Goal: Communication & Community: Answer question/provide support

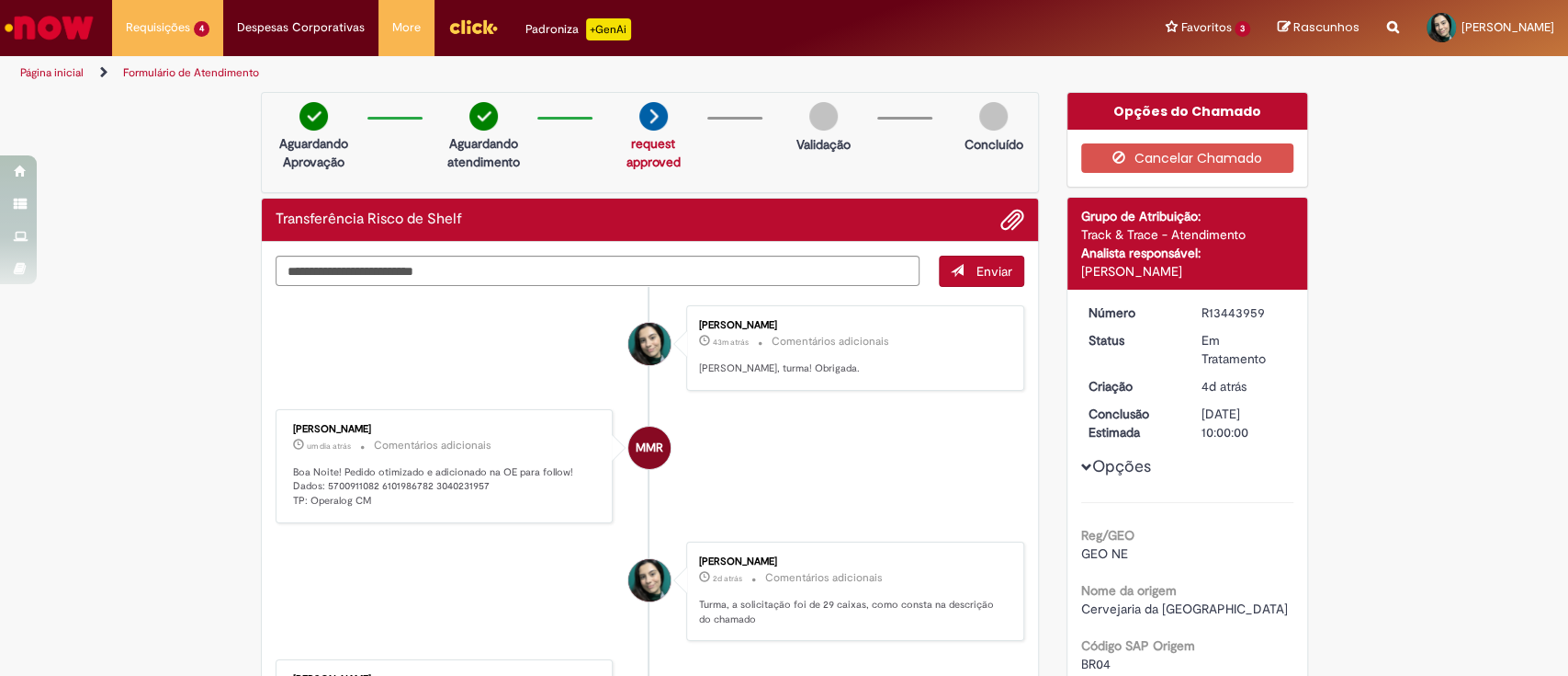
drag, startPoint x: 867, startPoint y: 373, endPoint x: 689, endPoint y: 370, distance: 178.0
click at [691, 370] on div "[PERSON_NAME] 43m atrás 43 minutos atrás Comentários adicionais Pedido carregad…" at bounding box center [854, 348] width 327 height 74
copy p "[PERSON_NAME], turma! Obrigada."
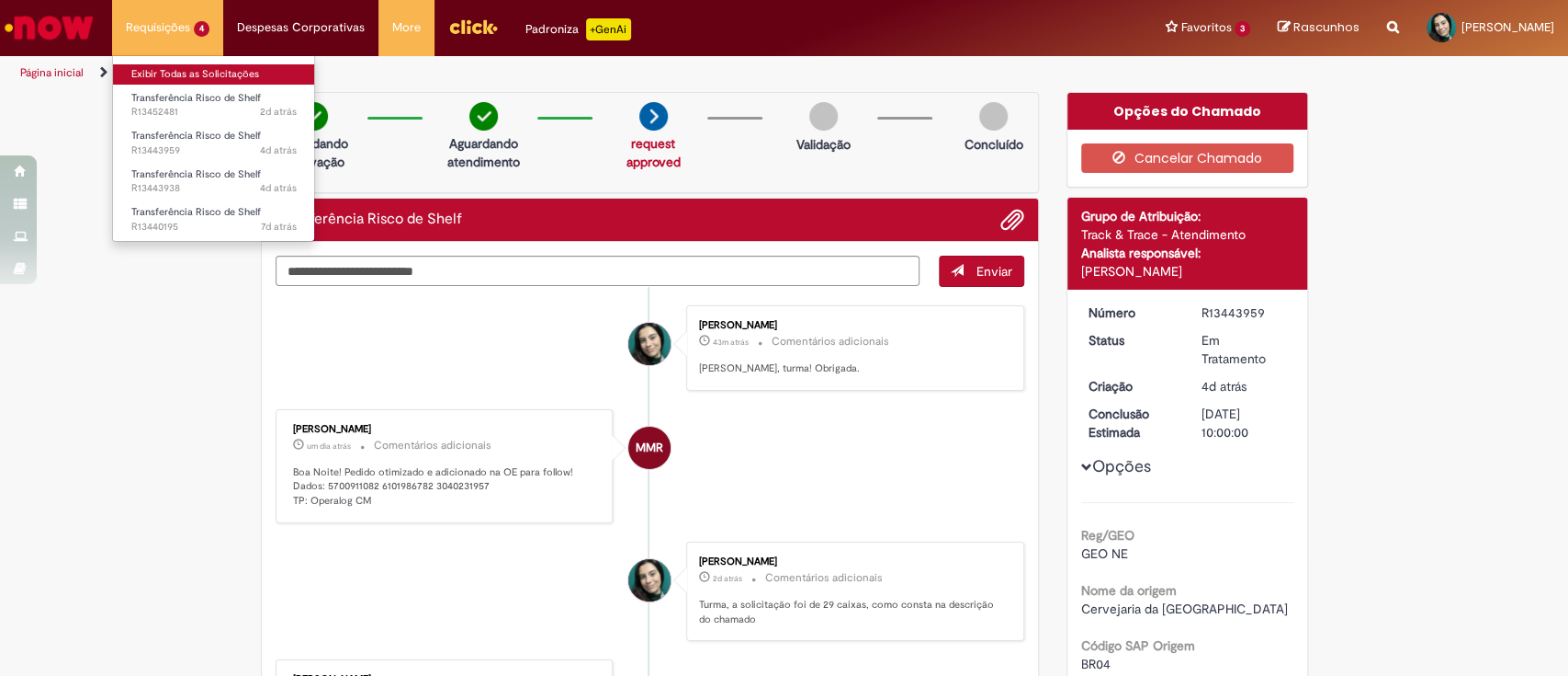
click at [183, 78] on link "Exibir Todas as Solicitações" at bounding box center [214, 74] width 202 height 20
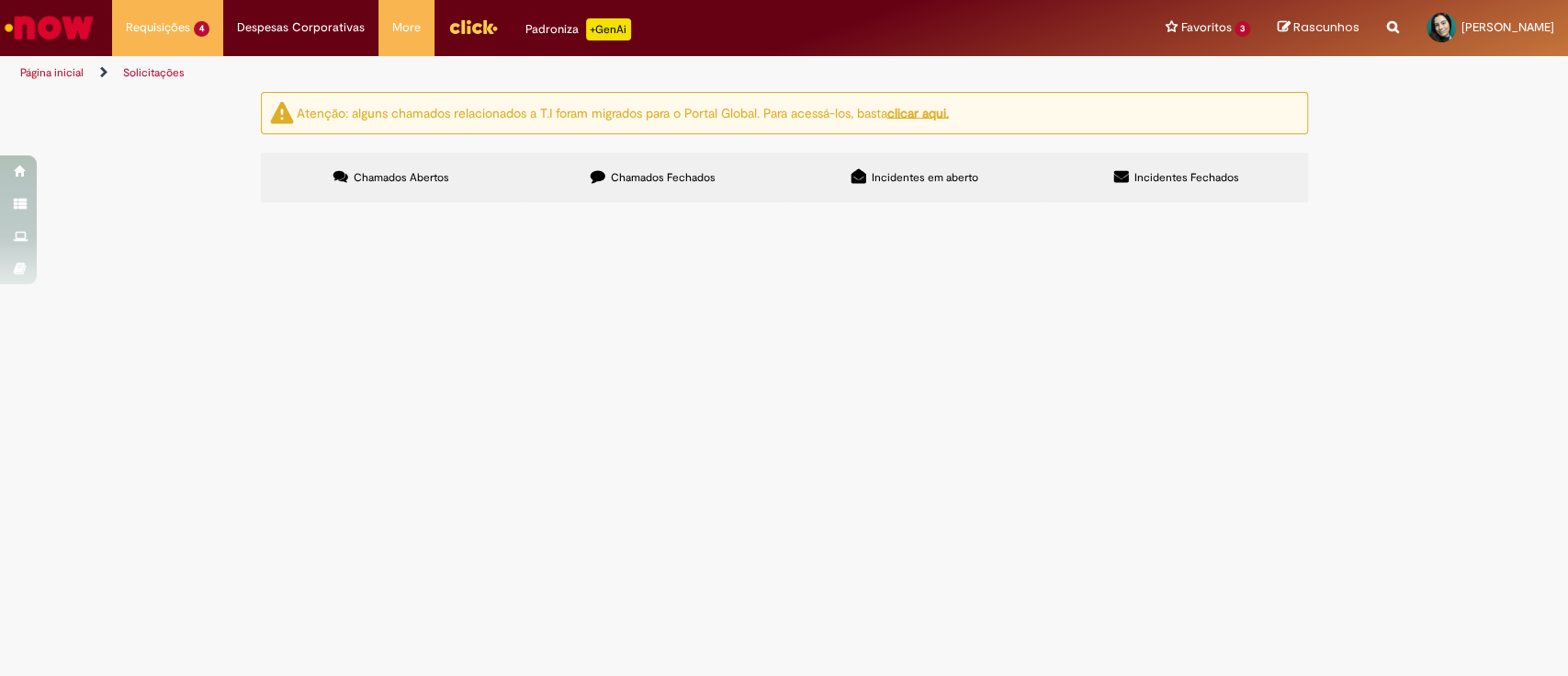
click at [0, 0] on span "R13443959" at bounding box center [0, 0] width 0 height 0
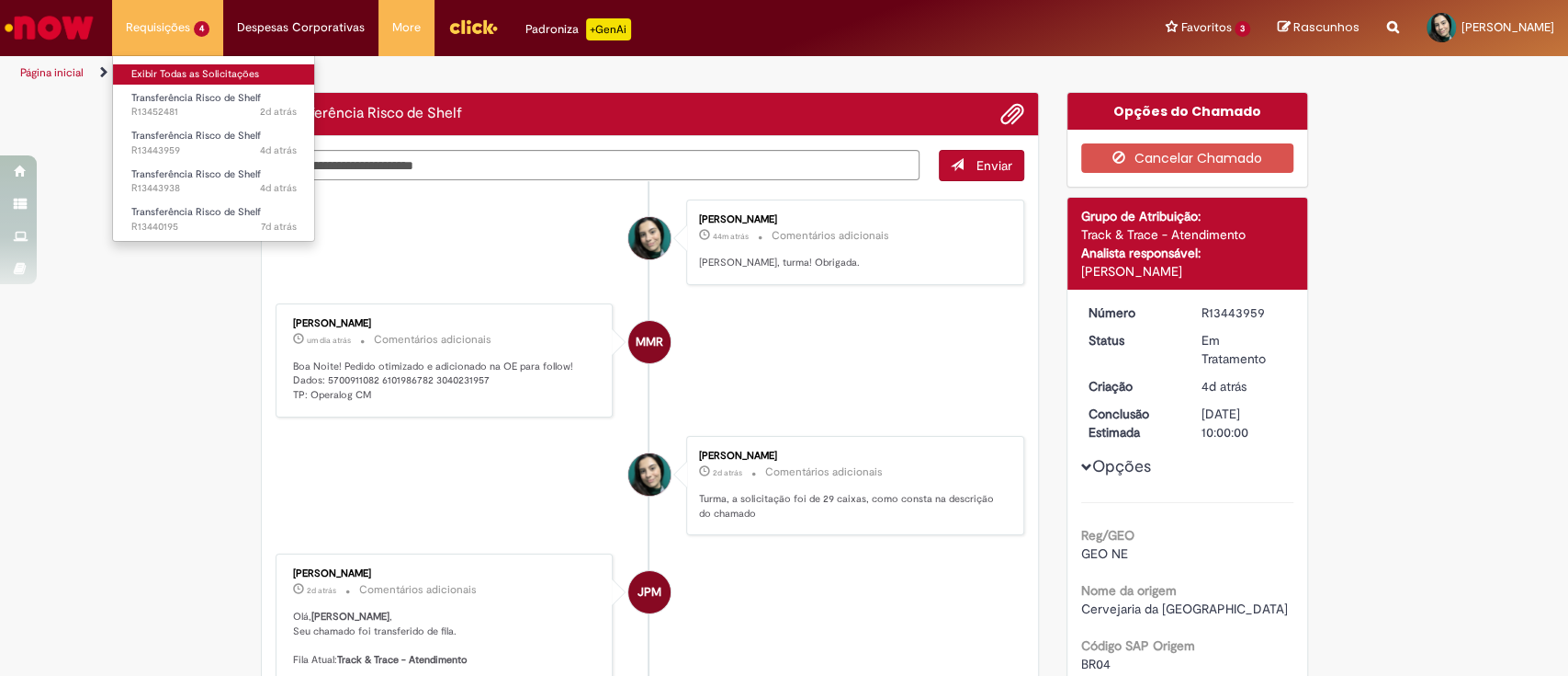
click at [191, 71] on link "Exibir Todas as Solicitações" at bounding box center [214, 74] width 202 height 20
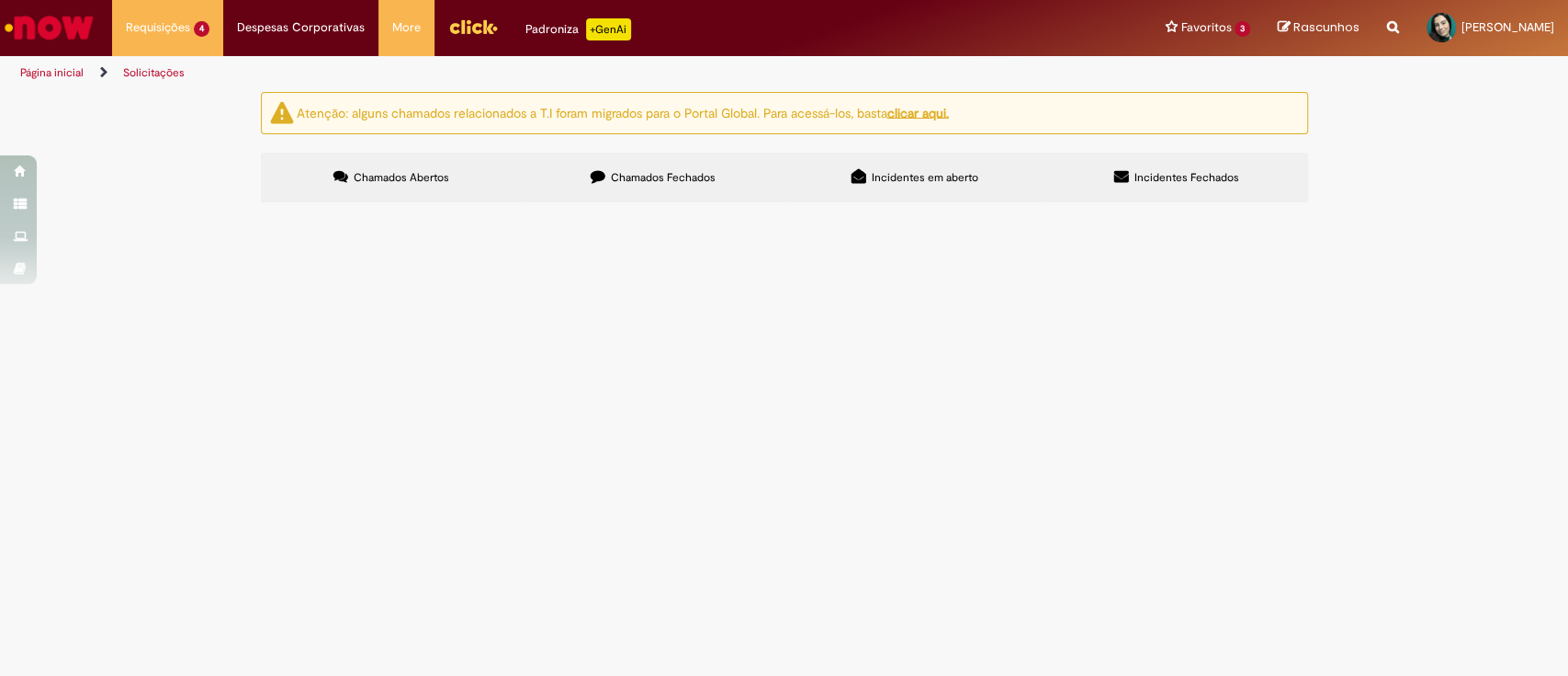
click at [0, 0] on span "R13452481" at bounding box center [0, 0] width 0 height 0
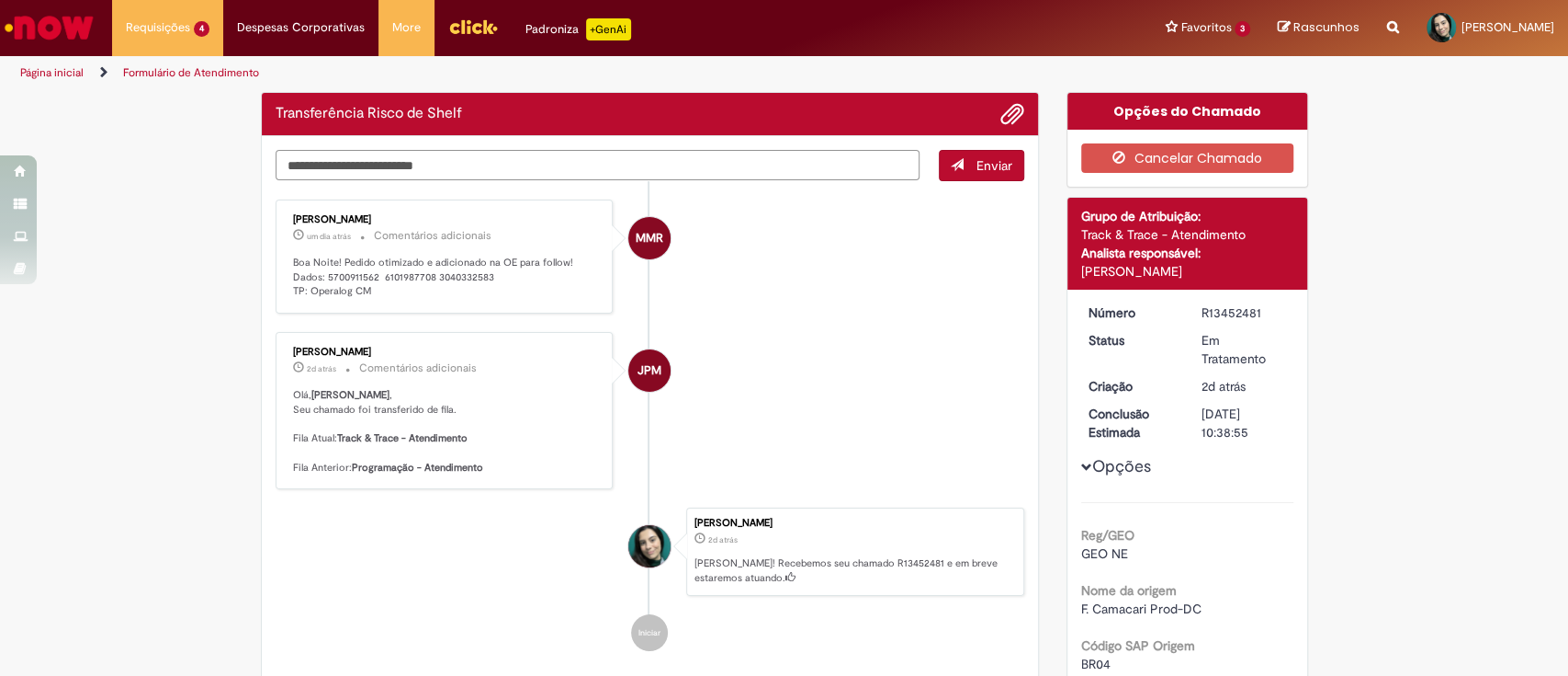
click at [478, 159] on textarea "Digite sua mensagem aqui..." at bounding box center [598, 166] width 645 height 32
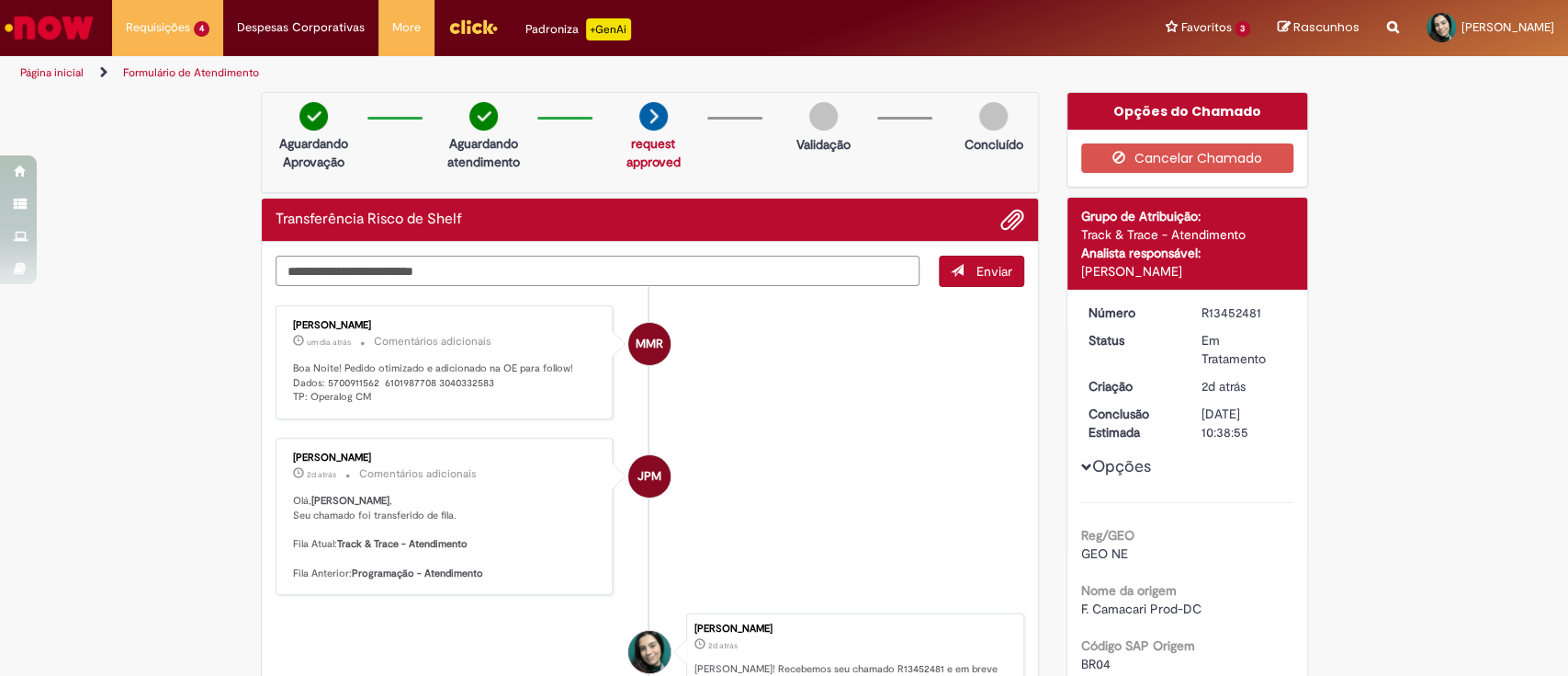
paste textarea "**********"
type textarea "**********"
click at [985, 266] on span "Enviar" at bounding box center [994, 272] width 36 height 17
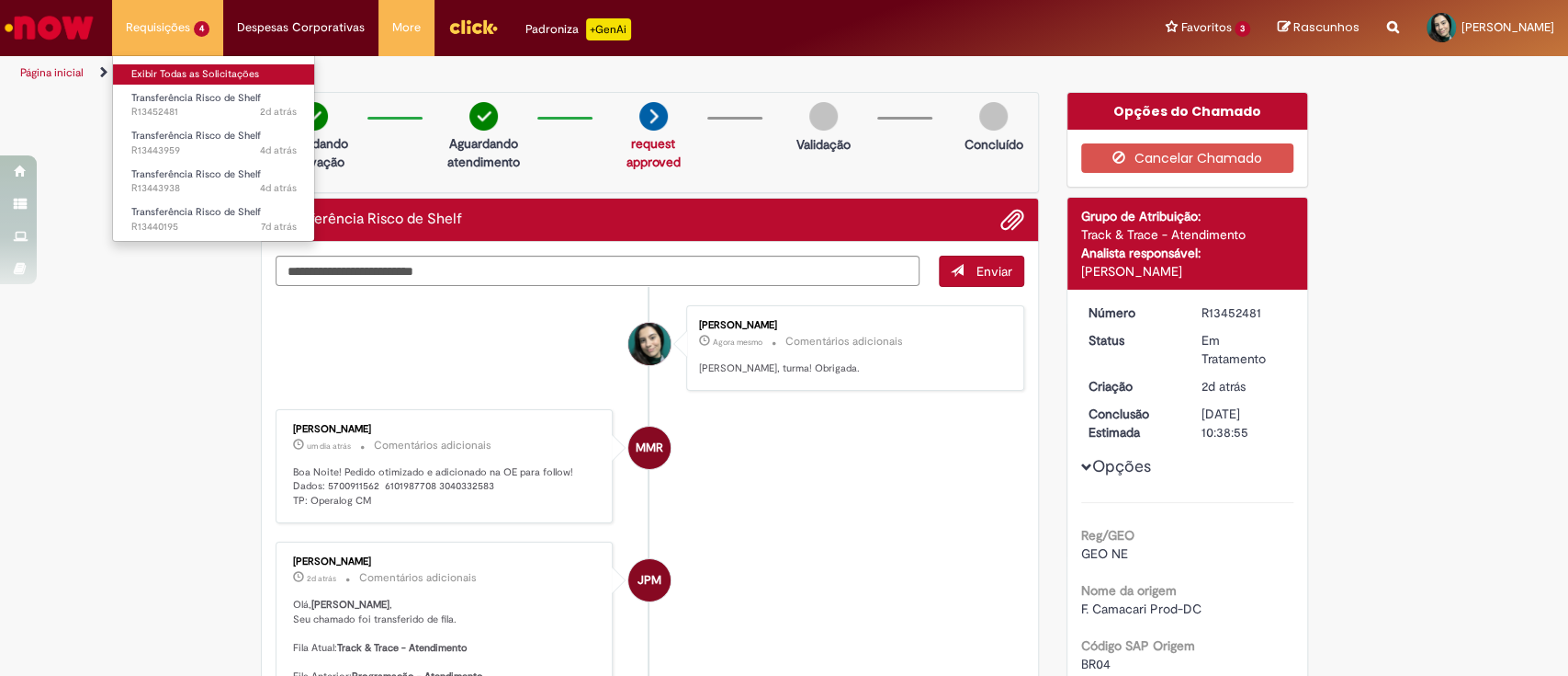
click at [165, 77] on link "Exibir Todas as Solicitações" at bounding box center [214, 74] width 202 height 20
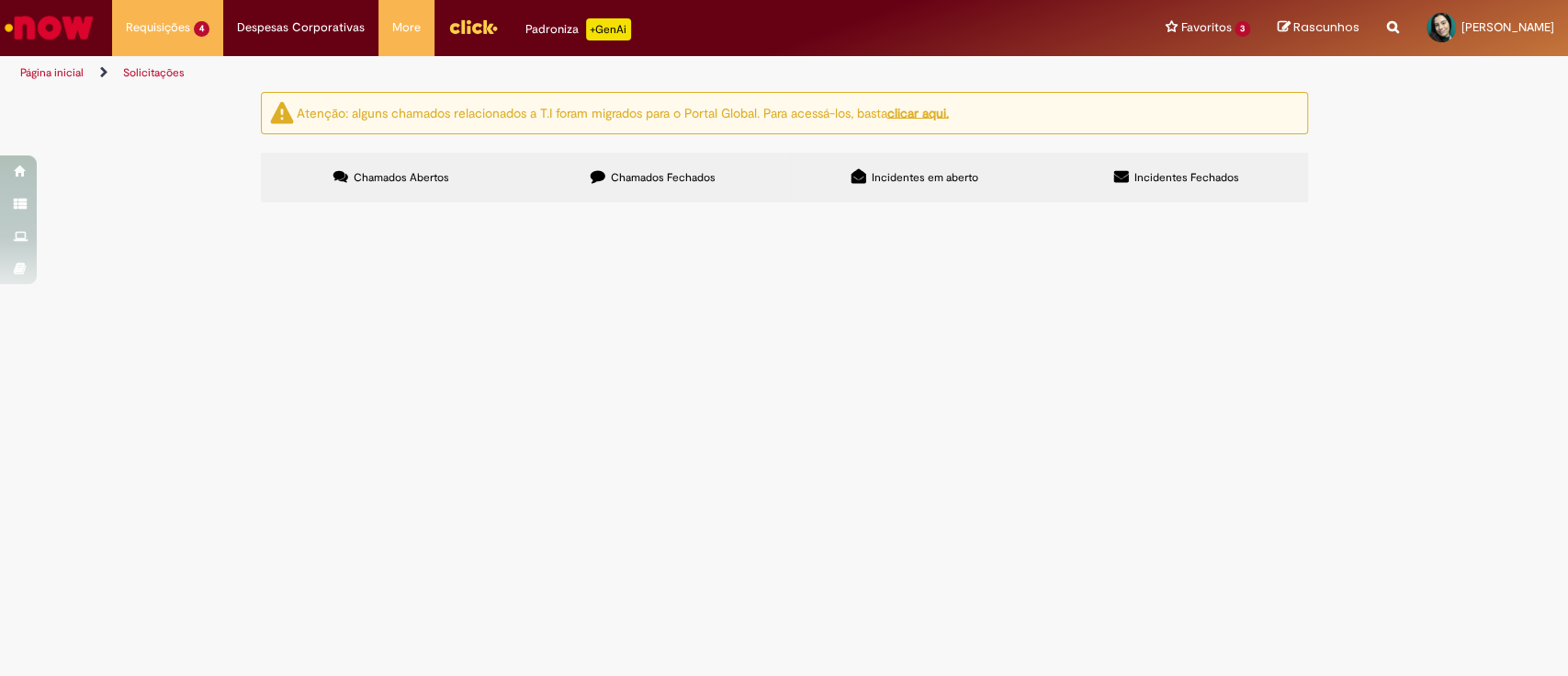
click at [1419, 208] on div "Atenção: alguns chamados relacionados a T.I foram migrados para o Portal Global…" at bounding box center [784, 149] width 1568 height 116
